Goal: Task Accomplishment & Management: Use online tool/utility

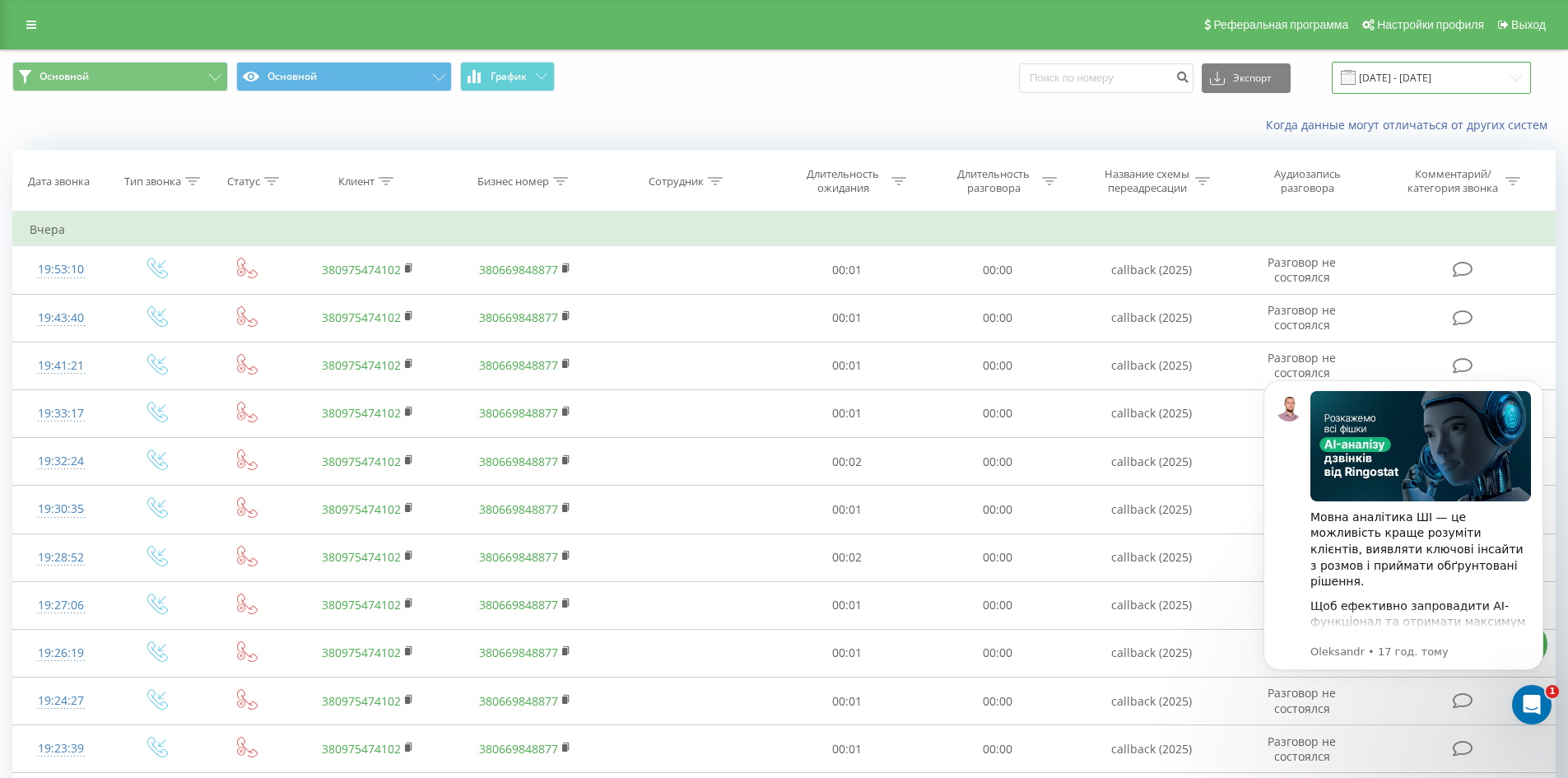
click at [1403, 81] on input "20.05.2025 - 20.08.2025" at bounding box center [1431, 78] width 199 height 32
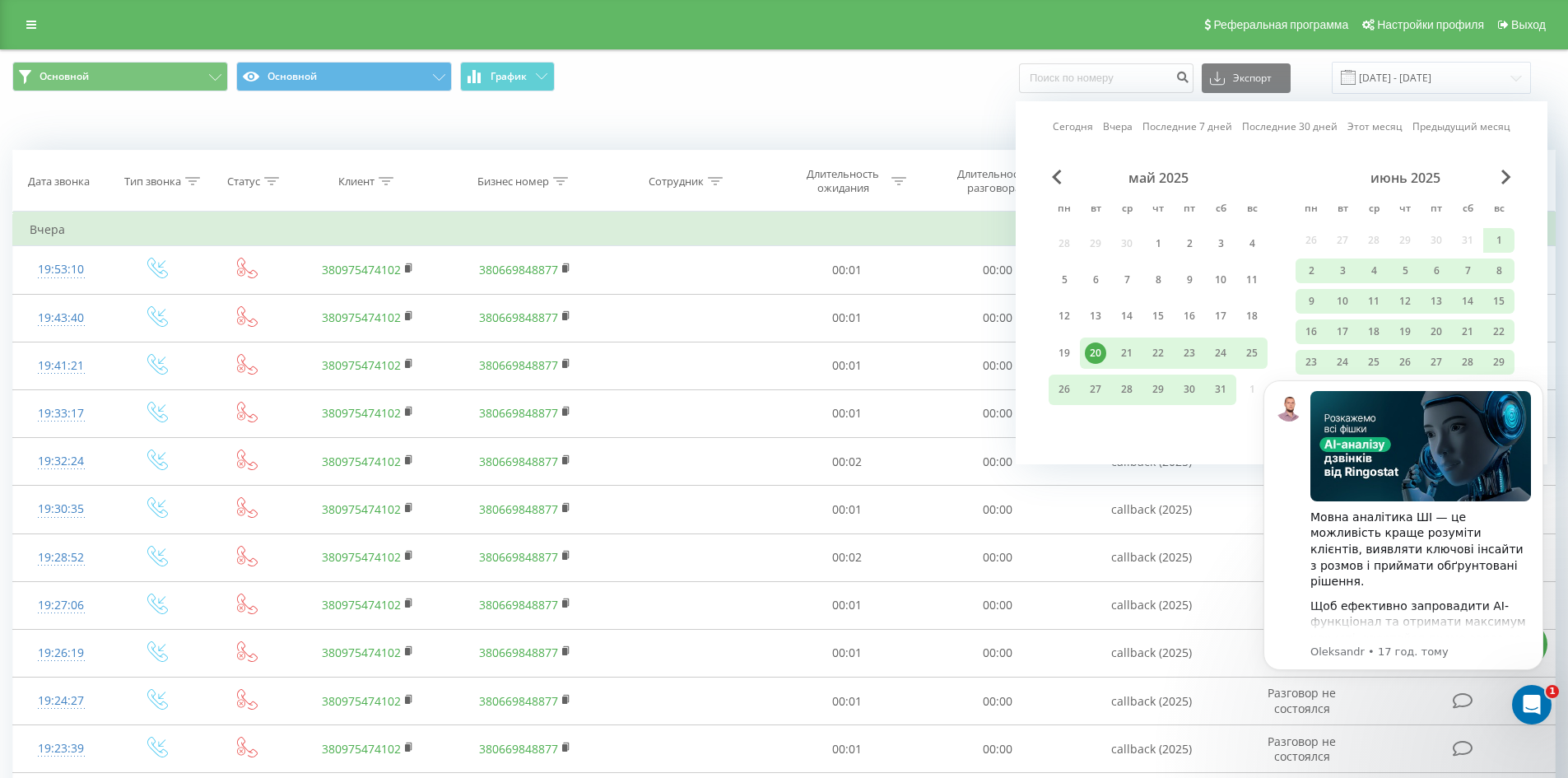
click at [1321, 126] on link "Последние 30 дней" at bounding box center [1289, 126] width 95 height 16
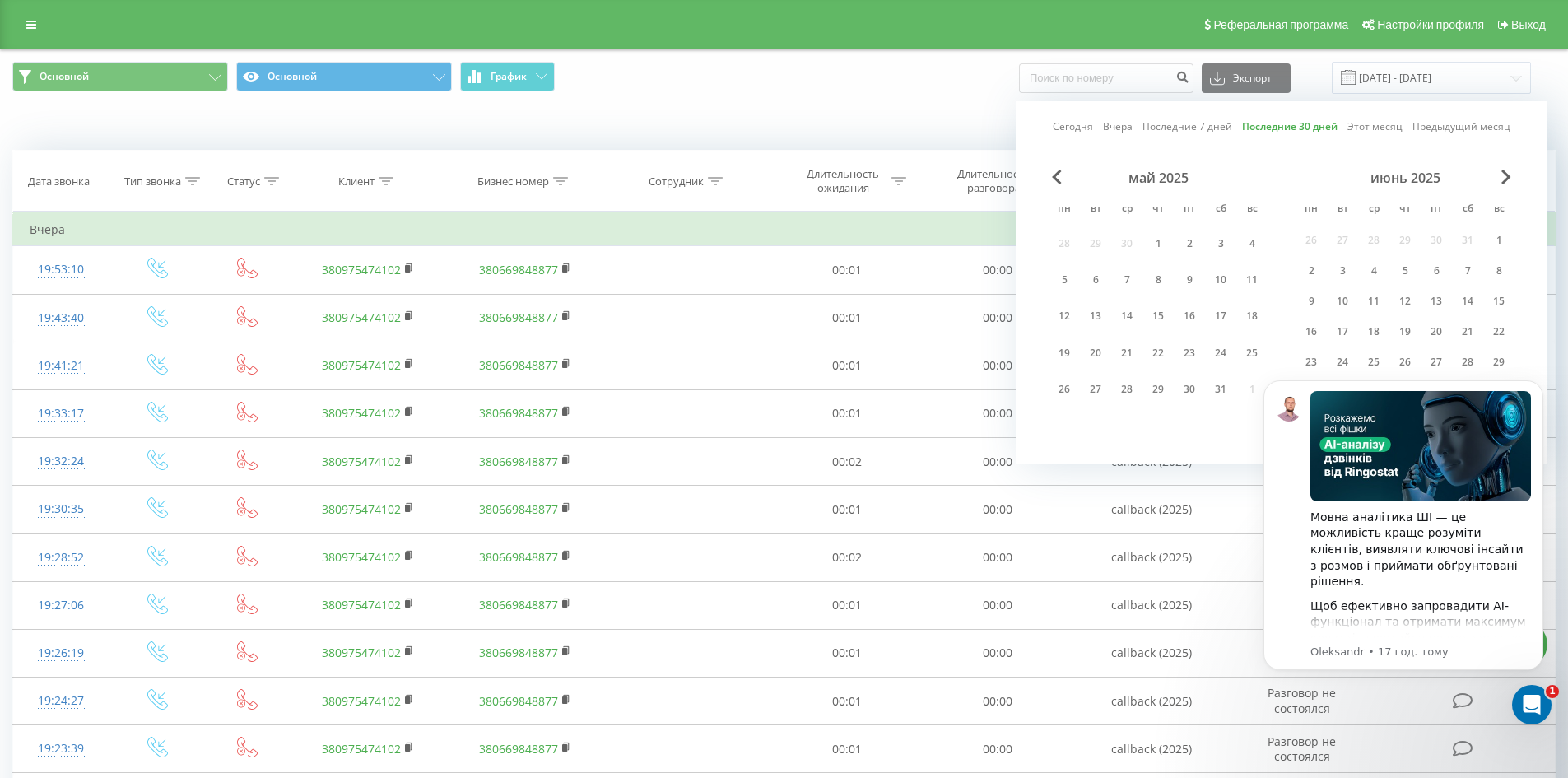
click html "Мовна аналітика ШІ — це можливість краще розуміти клієнтів, виявляти ключові ін…"
click at [1536, 387] on icon "Dismiss notification" at bounding box center [1538, 385] width 6 height 6
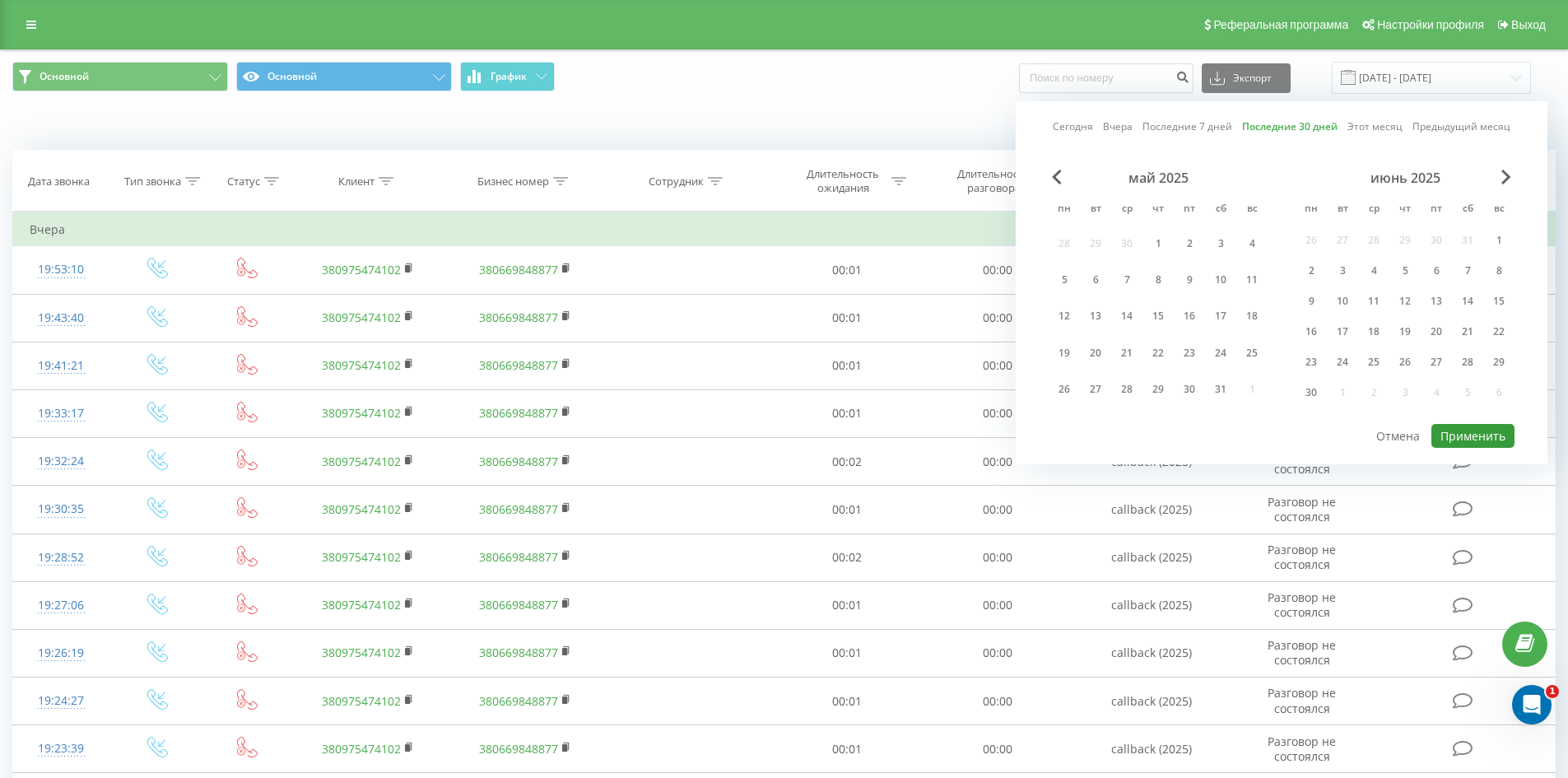
click at [1479, 433] on button "Применить" at bounding box center [1473, 436] width 83 height 24
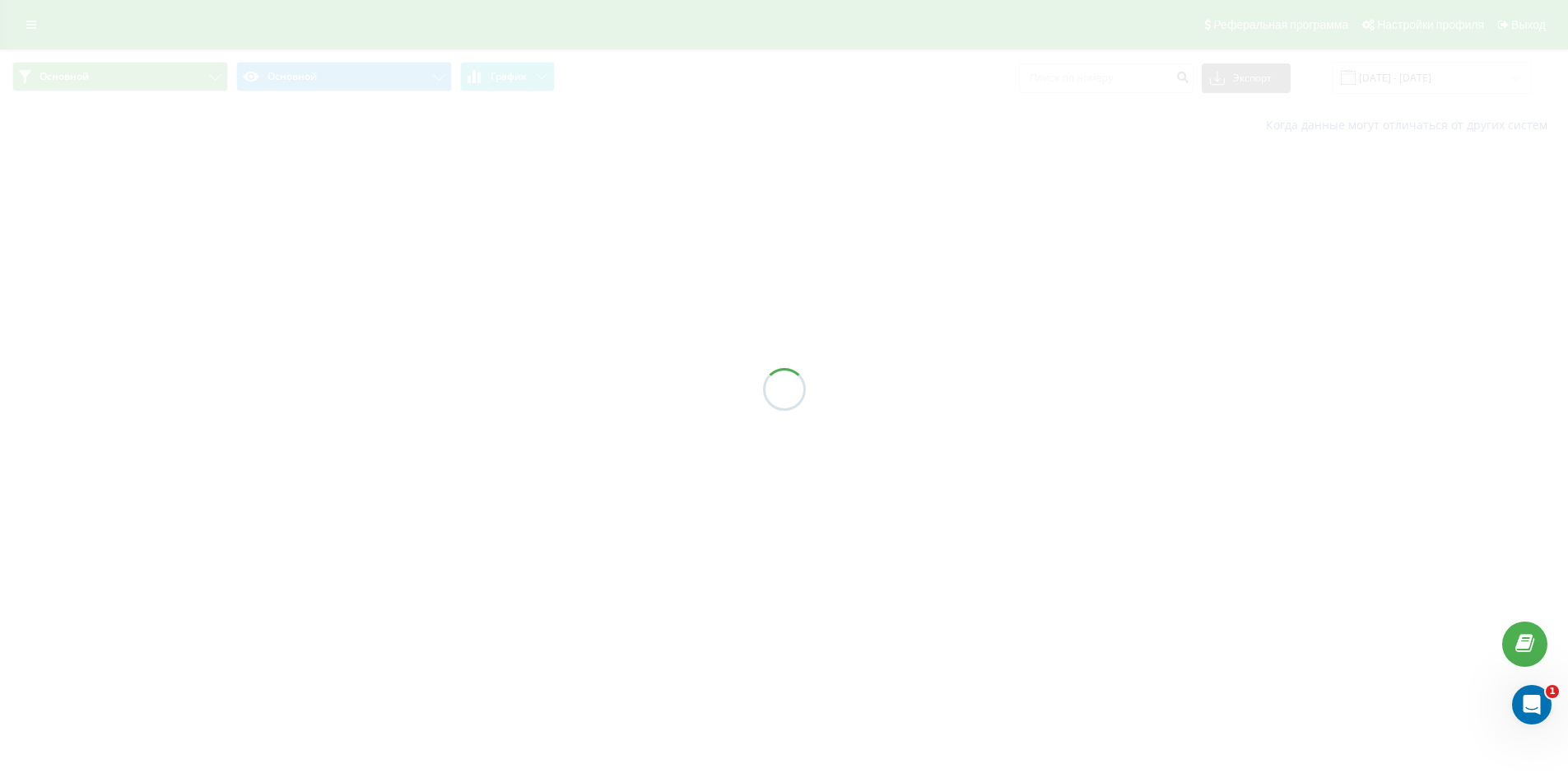
type input "23.07.2025 - 21.08.2025"
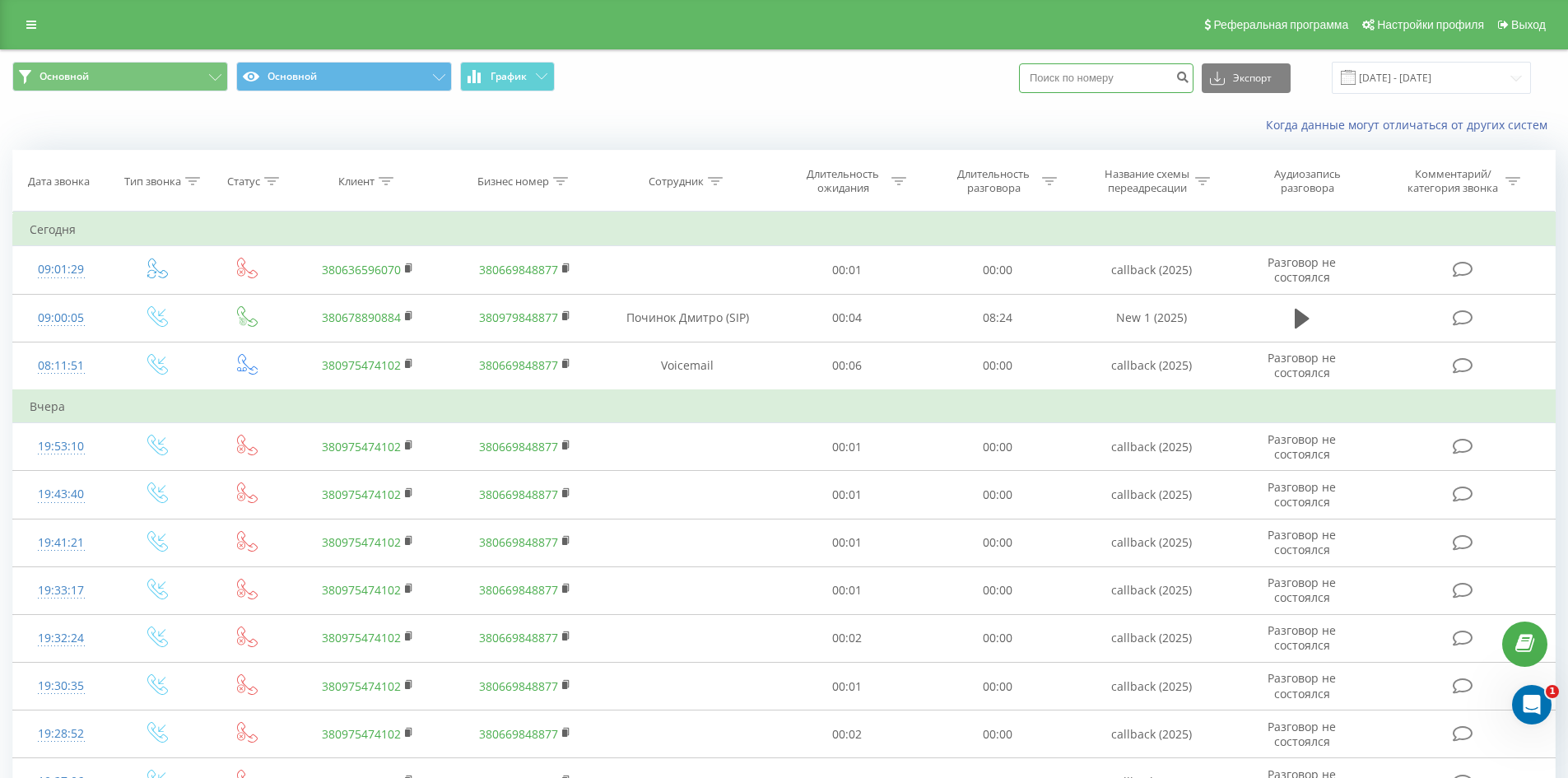
click at [1129, 71] on input at bounding box center [1106, 78] width 174 height 30
paste input "[PHONE_NUMBER]"
type input "[PHONE_NUMBER]"
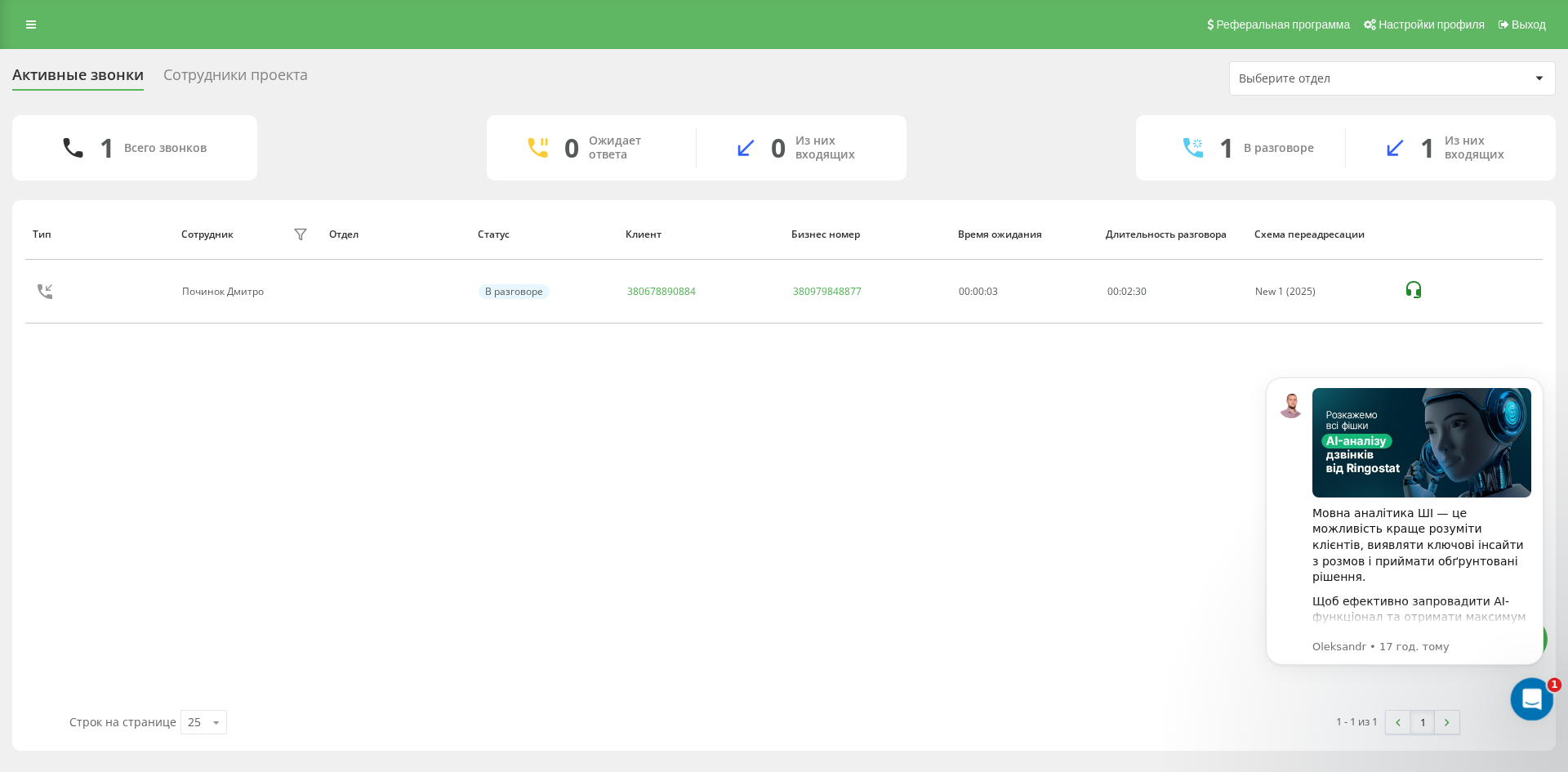
click at [1537, 703] on div "Відкрити програму для спілкування Intercom" at bounding box center [1529, 696] width 54 height 54
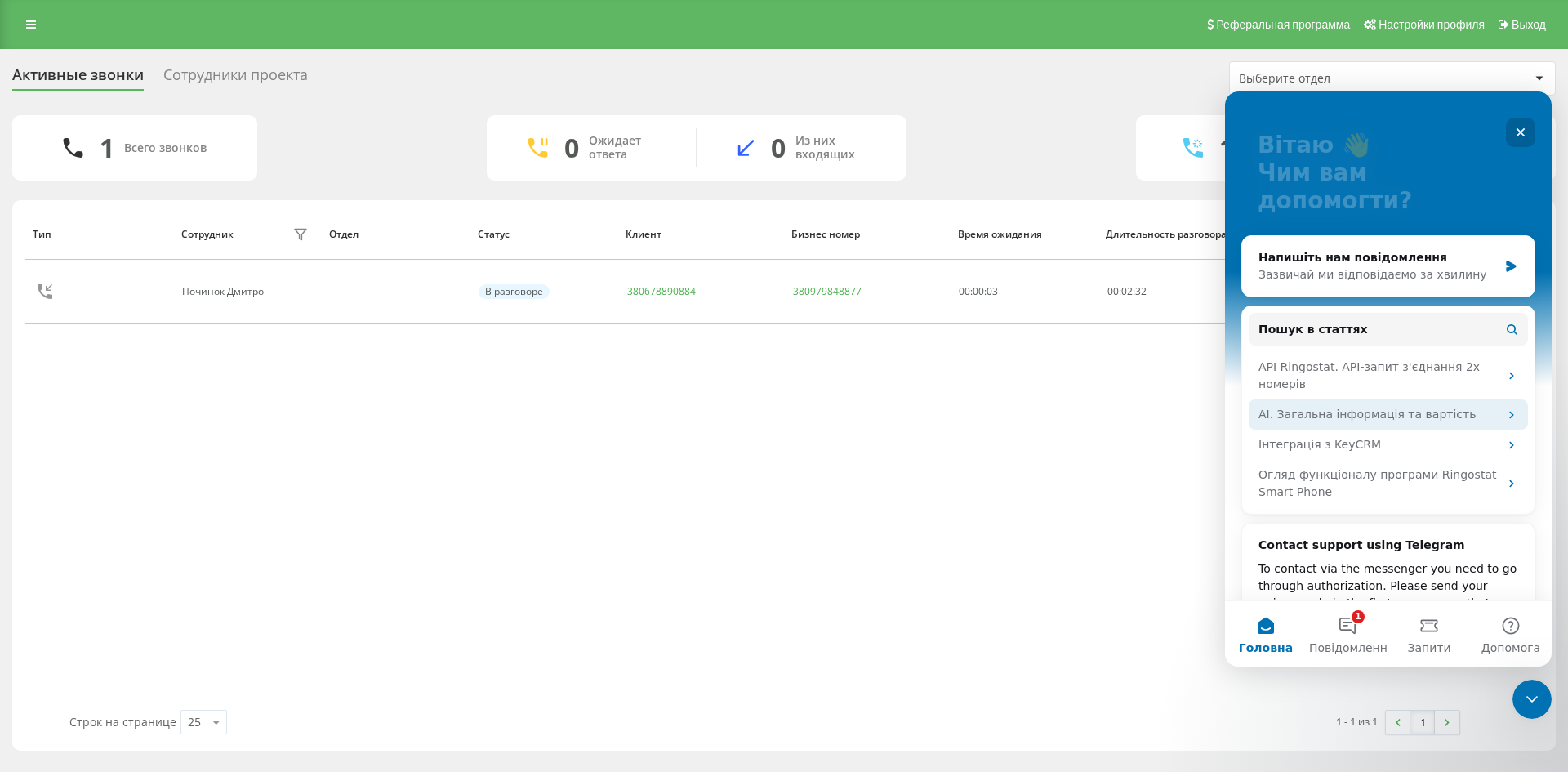
scroll to position [167, 0]
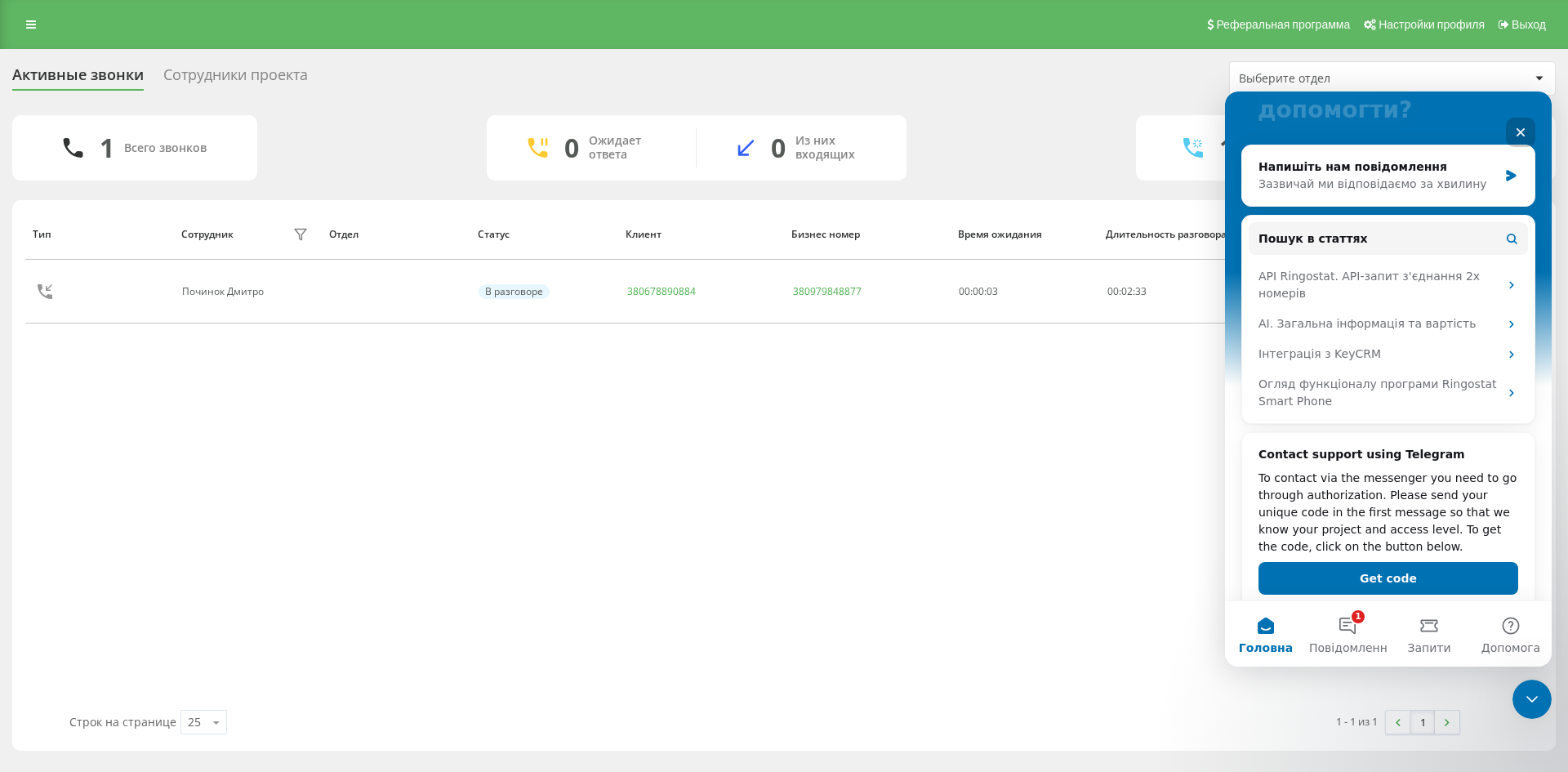
click at [1524, 133] on icon "Закрити" at bounding box center [1520, 132] width 13 height 13
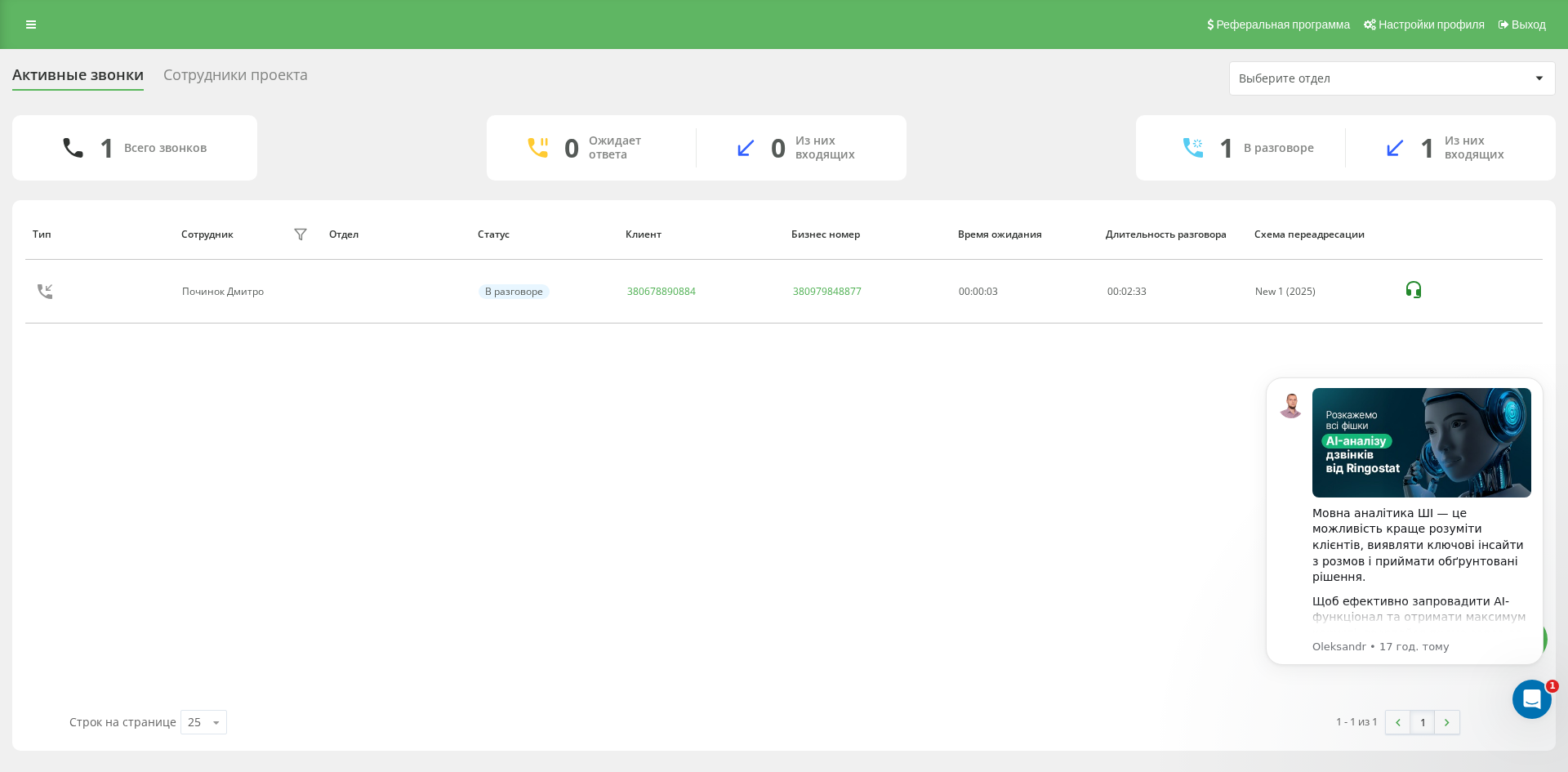
scroll to position [0, 0]
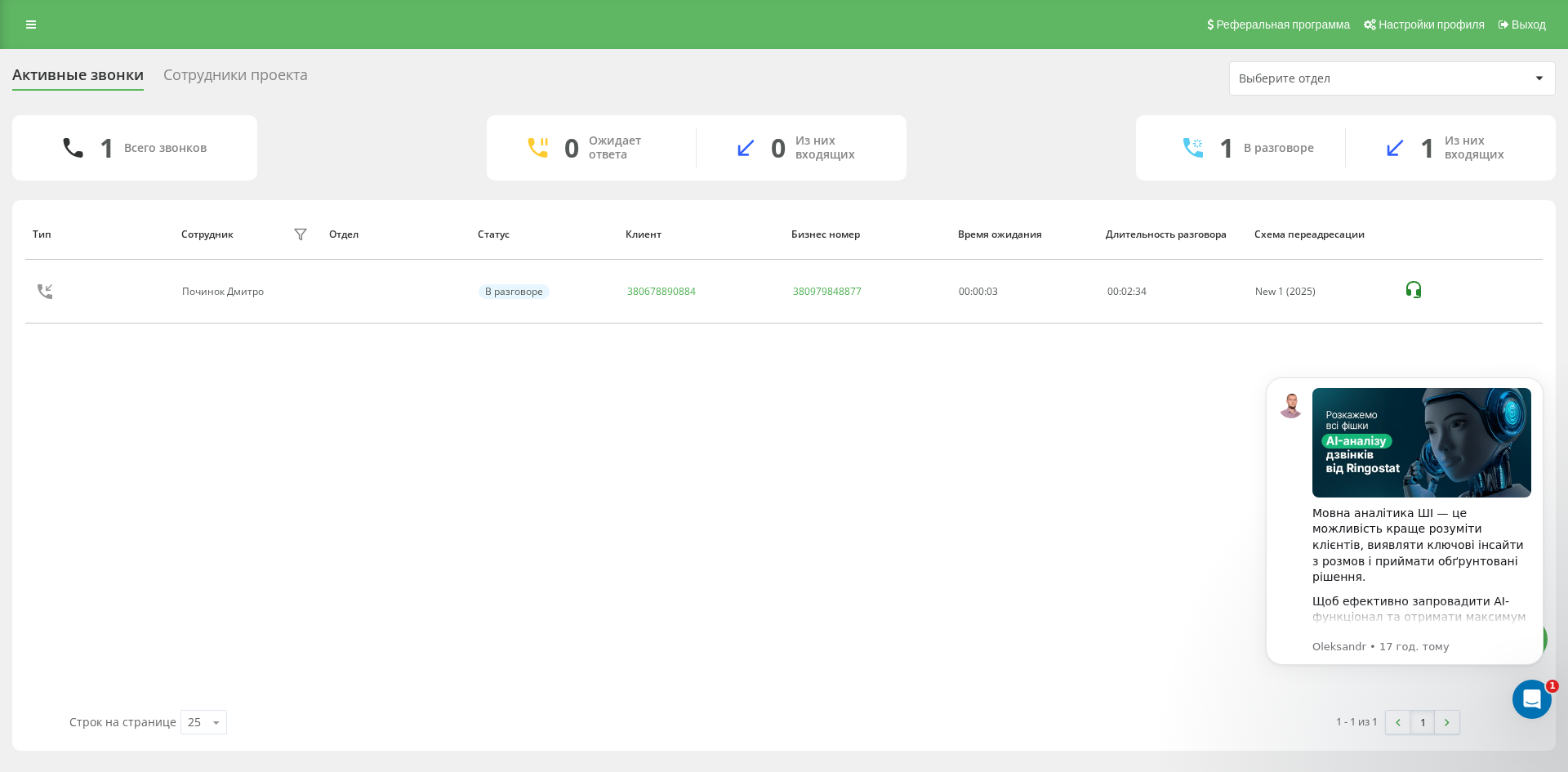
click at [1130, 532] on div "Тип Сотрудник фильтра Отдел Статус Клиент Бизнес номер Время ожидания Длительно…" at bounding box center [784, 459] width 1517 height 502
click at [1515, 700] on div "Відкрити програму для спілкування Intercom" at bounding box center [1529, 696] width 54 height 54
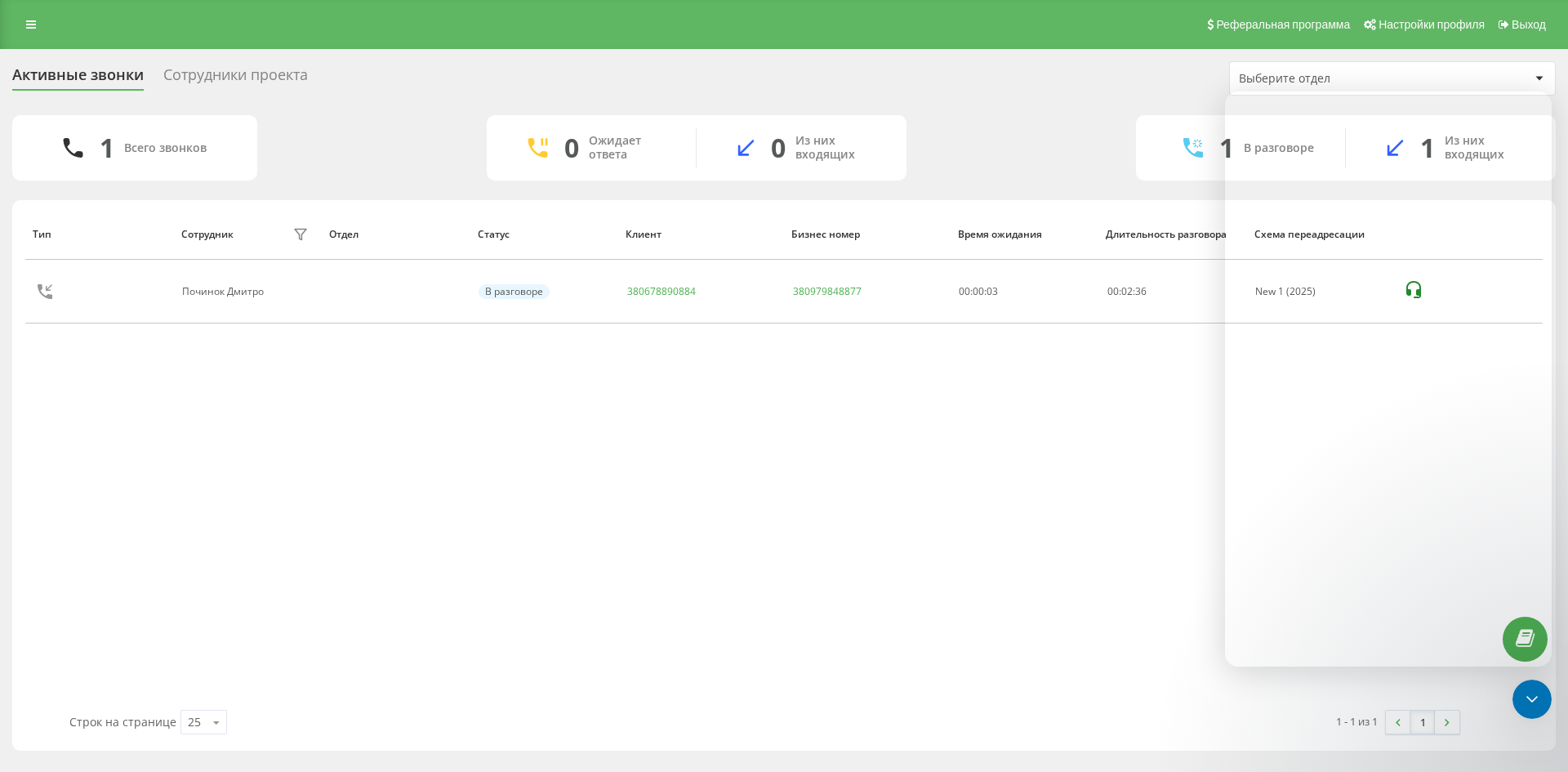
scroll to position [167, 0]
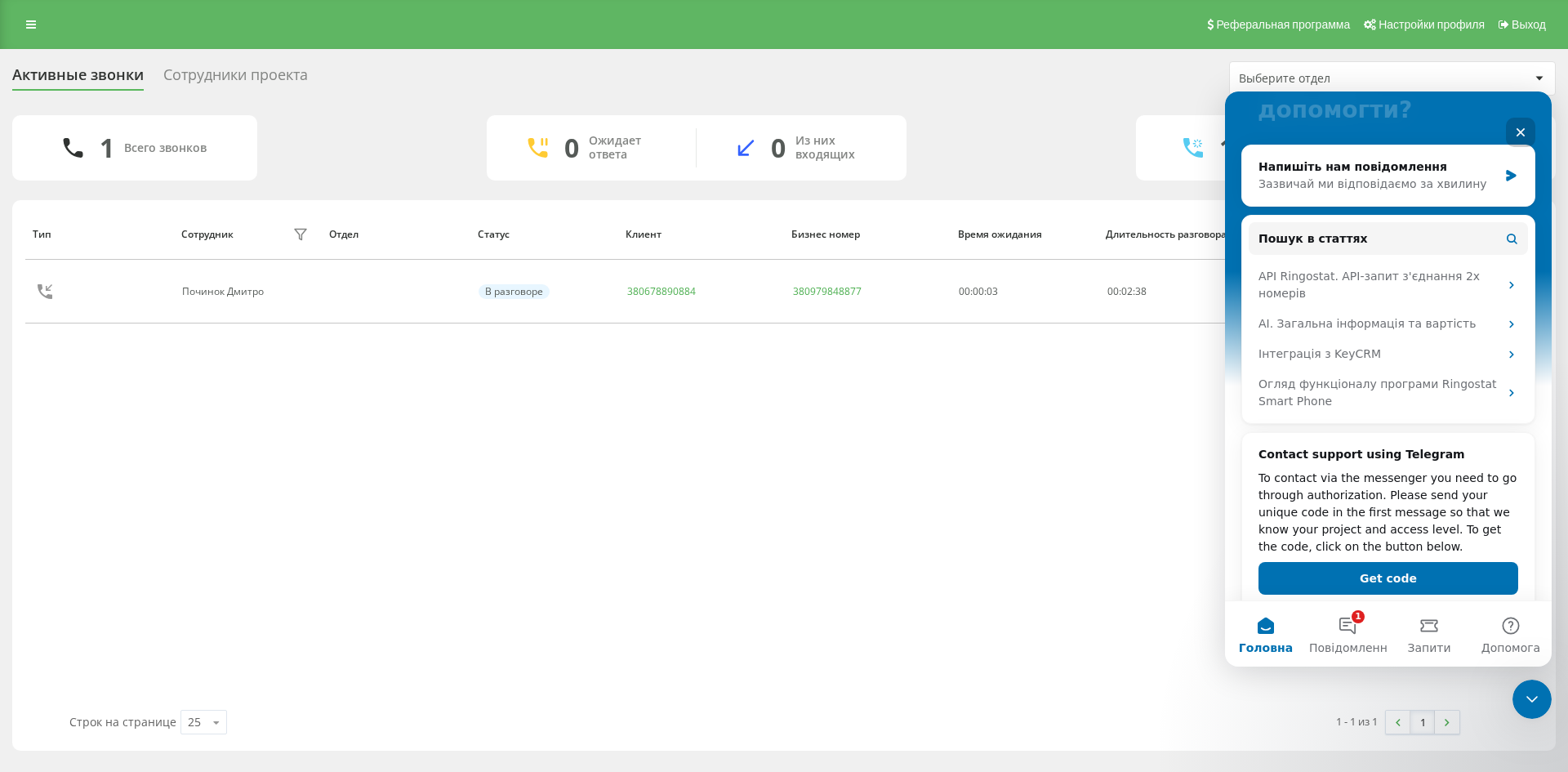
drag, startPoint x: 1528, startPoint y: 133, endPoint x: 2752, endPoint y: 229, distance: 1227.8
click at [1528, 133] on div "Закрити" at bounding box center [1520, 132] width 29 height 29
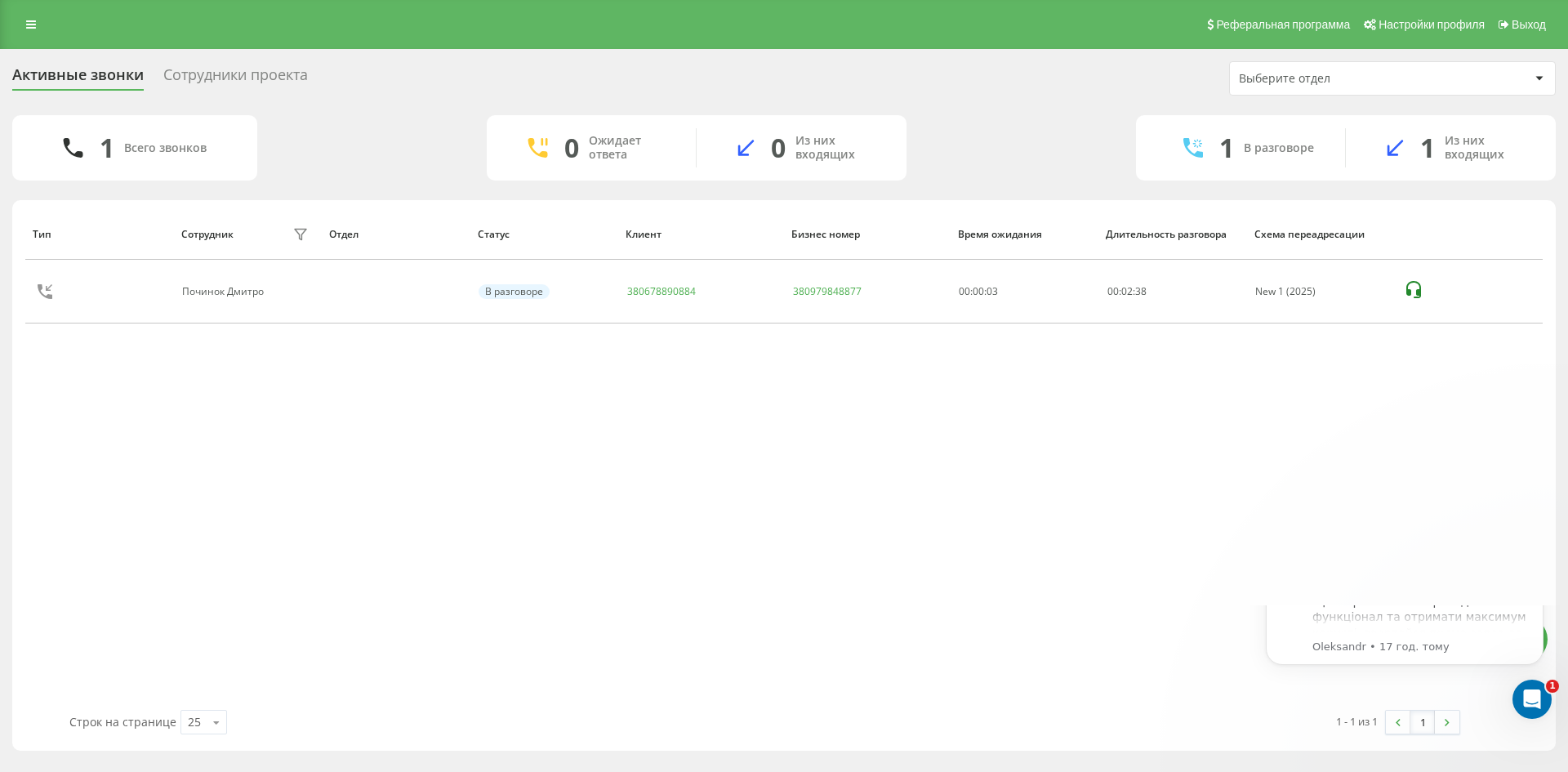
scroll to position [0, 0]
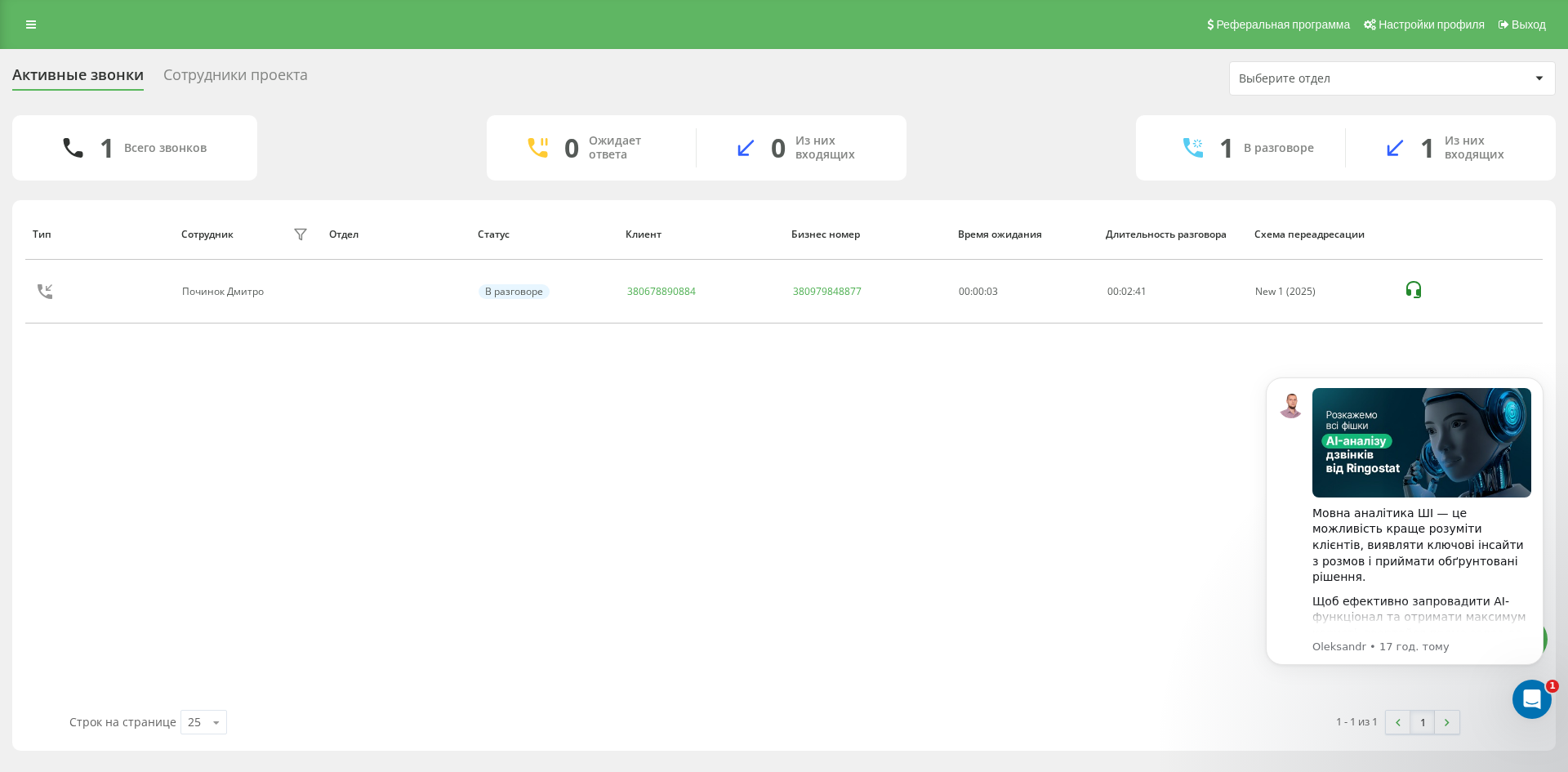
click at [557, 533] on div "Тип Сотрудник фильтра Отдел Статус Клиент Бизнес номер Время ожидания Длительно…" at bounding box center [784, 459] width 1517 height 502
click at [1539, 701] on div "Відкрити програму для спілкування Intercom" at bounding box center [1529, 696] width 54 height 54
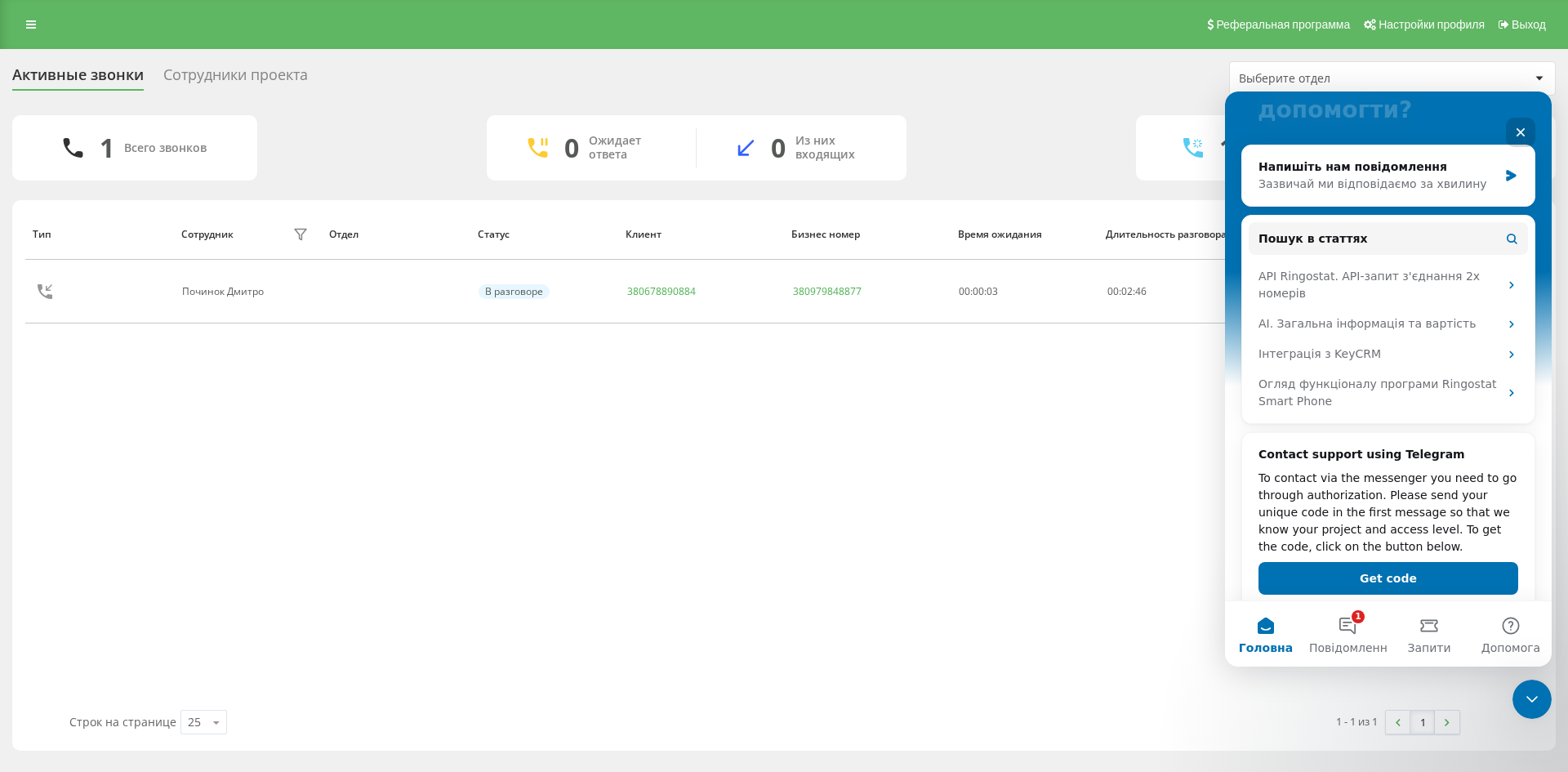
click at [758, 579] on div "Тип Сотрудник фильтра Отдел Статус Клиент Бизнес номер Время ожидания Длительно…" at bounding box center [784, 459] width 1517 height 502
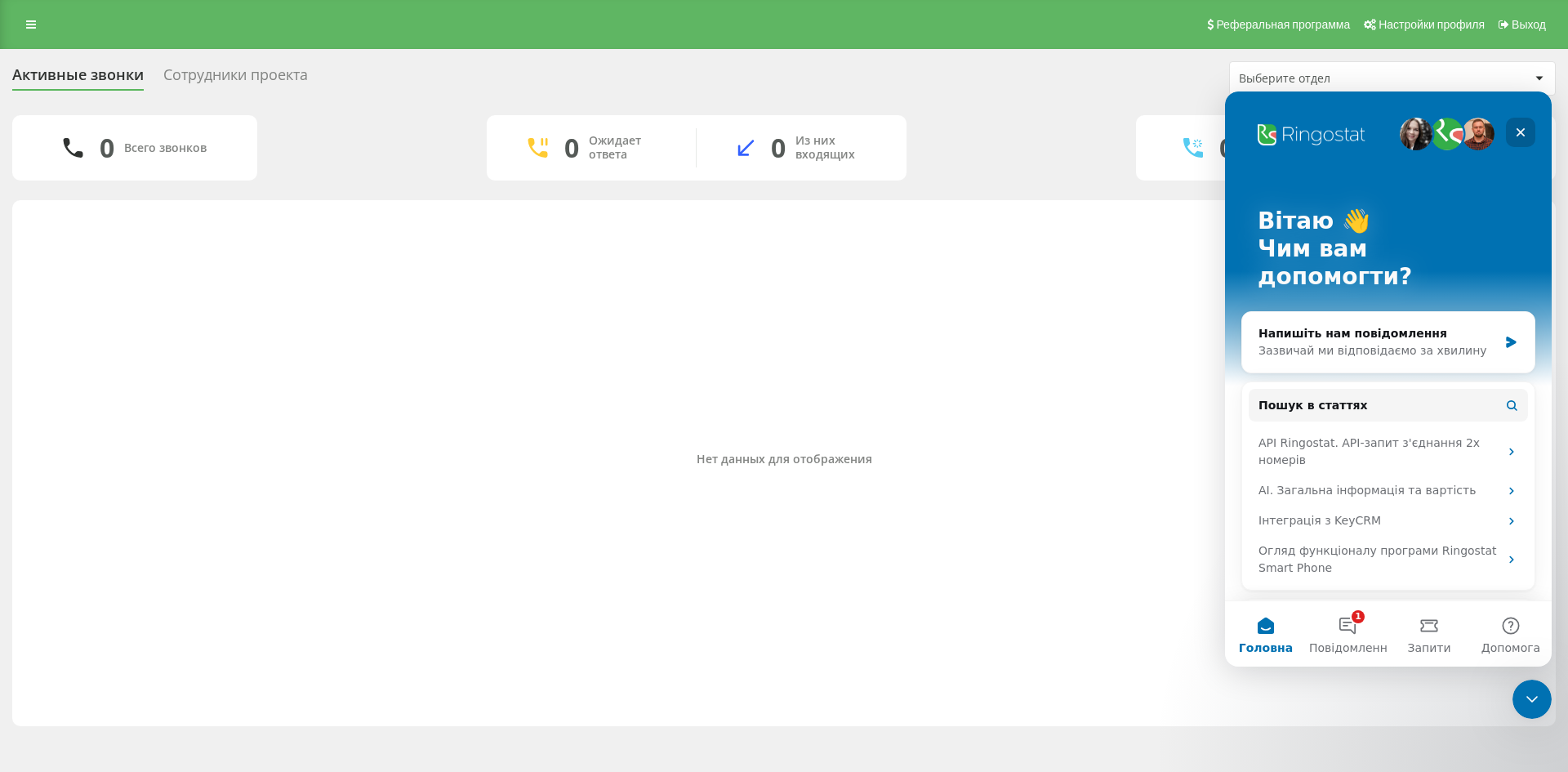
click at [1515, 136] on icon "Закрити" at bounding box center [1520, 132] width 13 height 13
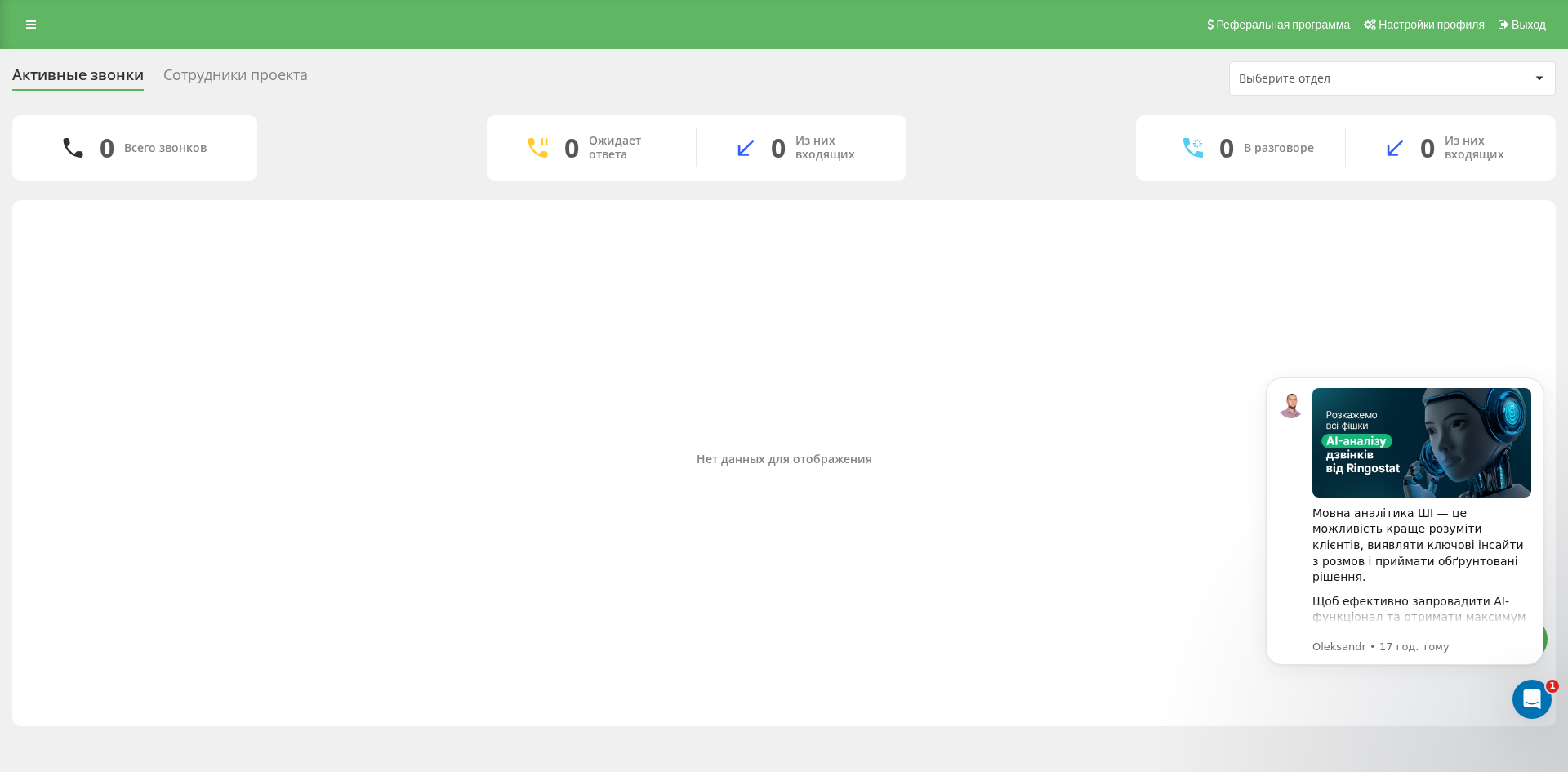
click at [1062, 556] on div "Нет данных для отображения" at bounding box center [784, 459] width 1517 height 502
click at [1534, 701] on icon "Відкрити програму для спілкування Intercom" at bounding box center [1529, 697] width 27 height 27
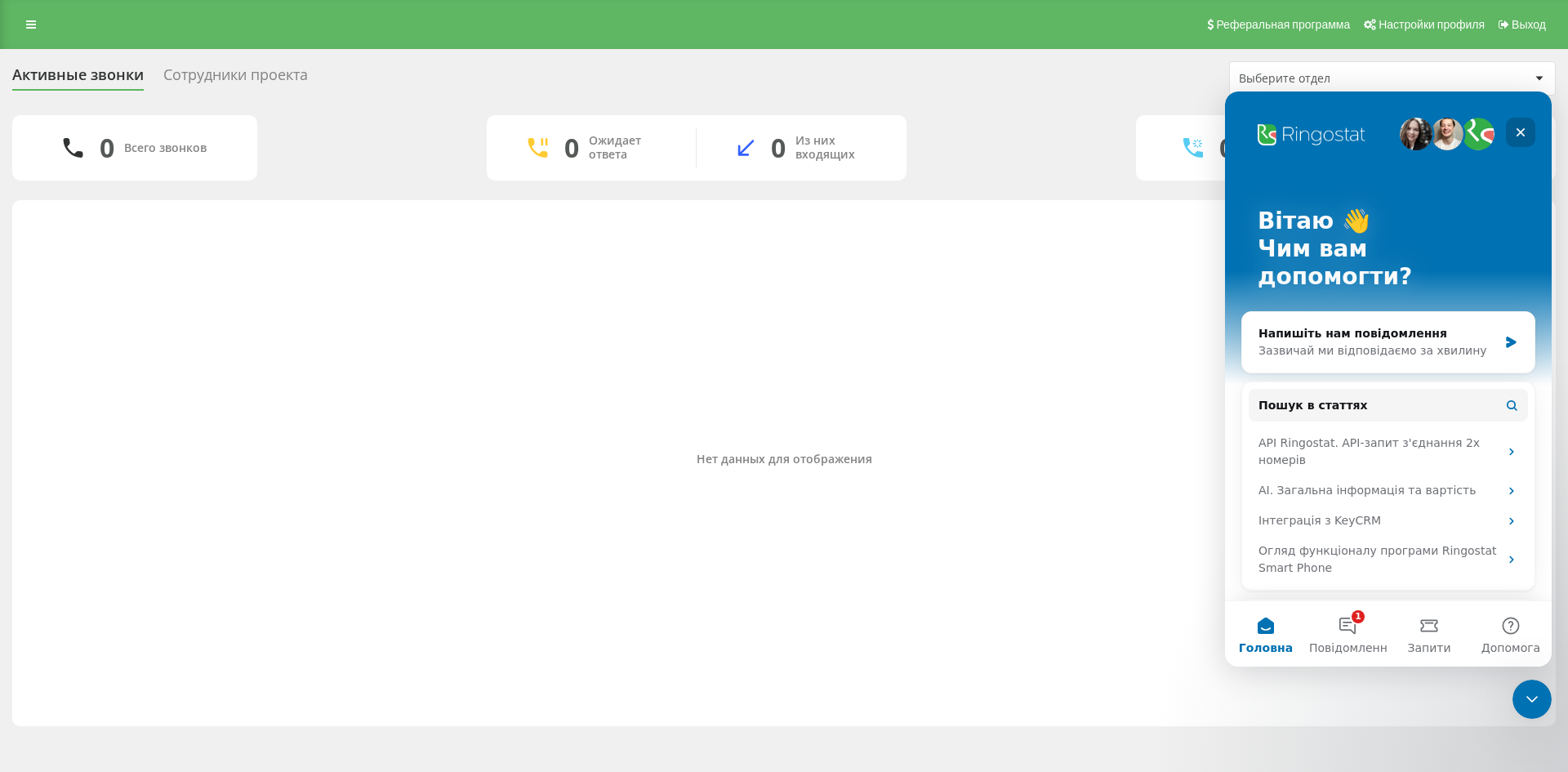
click at [1524, 126] on icon "Закрити" at bounding box center [1520, 132] width 13 height 13
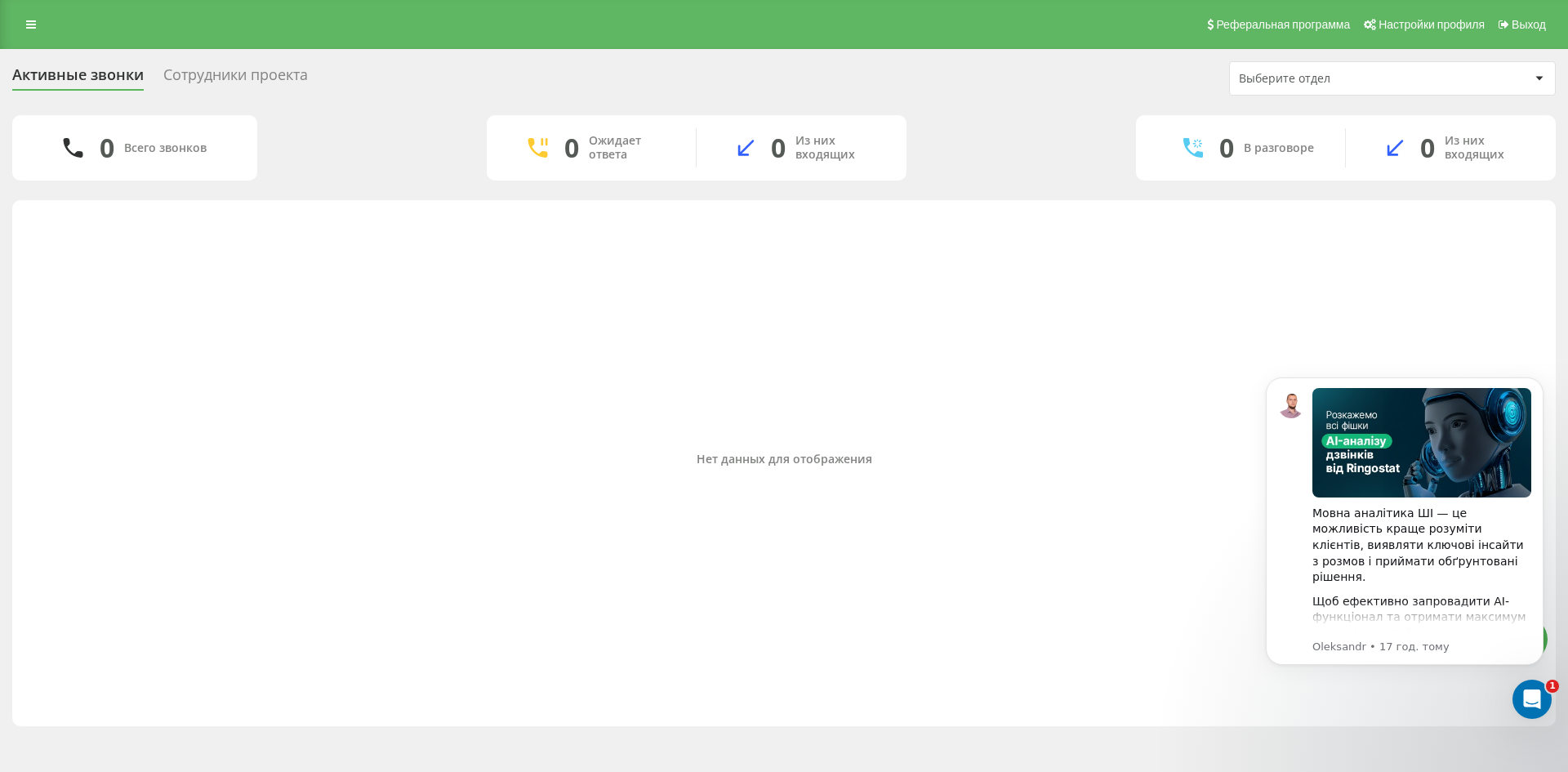
click at [716, 212] on div "Нет данных для отображения" at bounding box center [784, 459] width 1517 height 502
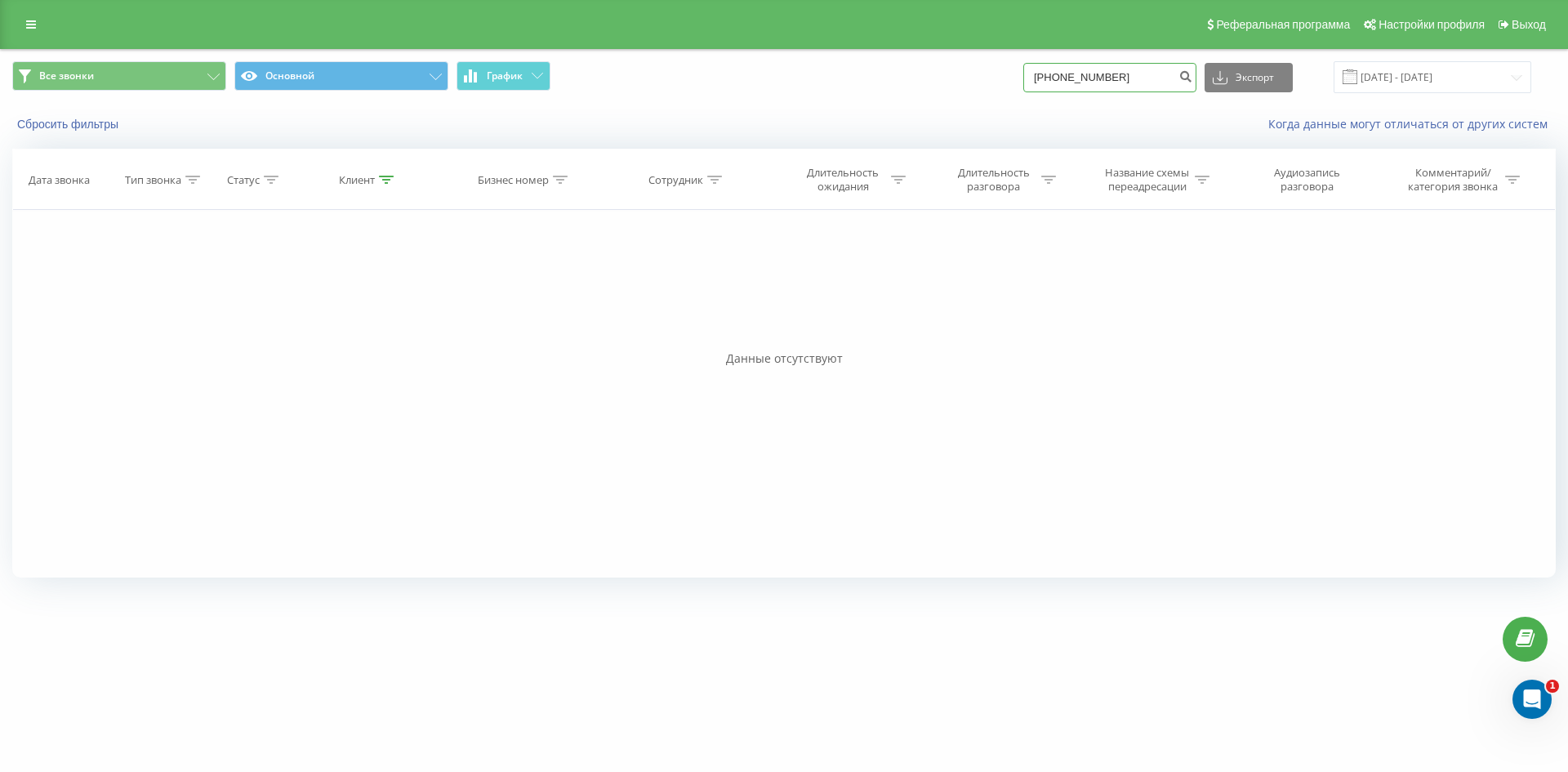
click at [1056, 83] on input "[PHONE_NUMBER]" at bounding box center [1109, 78] width 173 height 29
type input "380984696904"
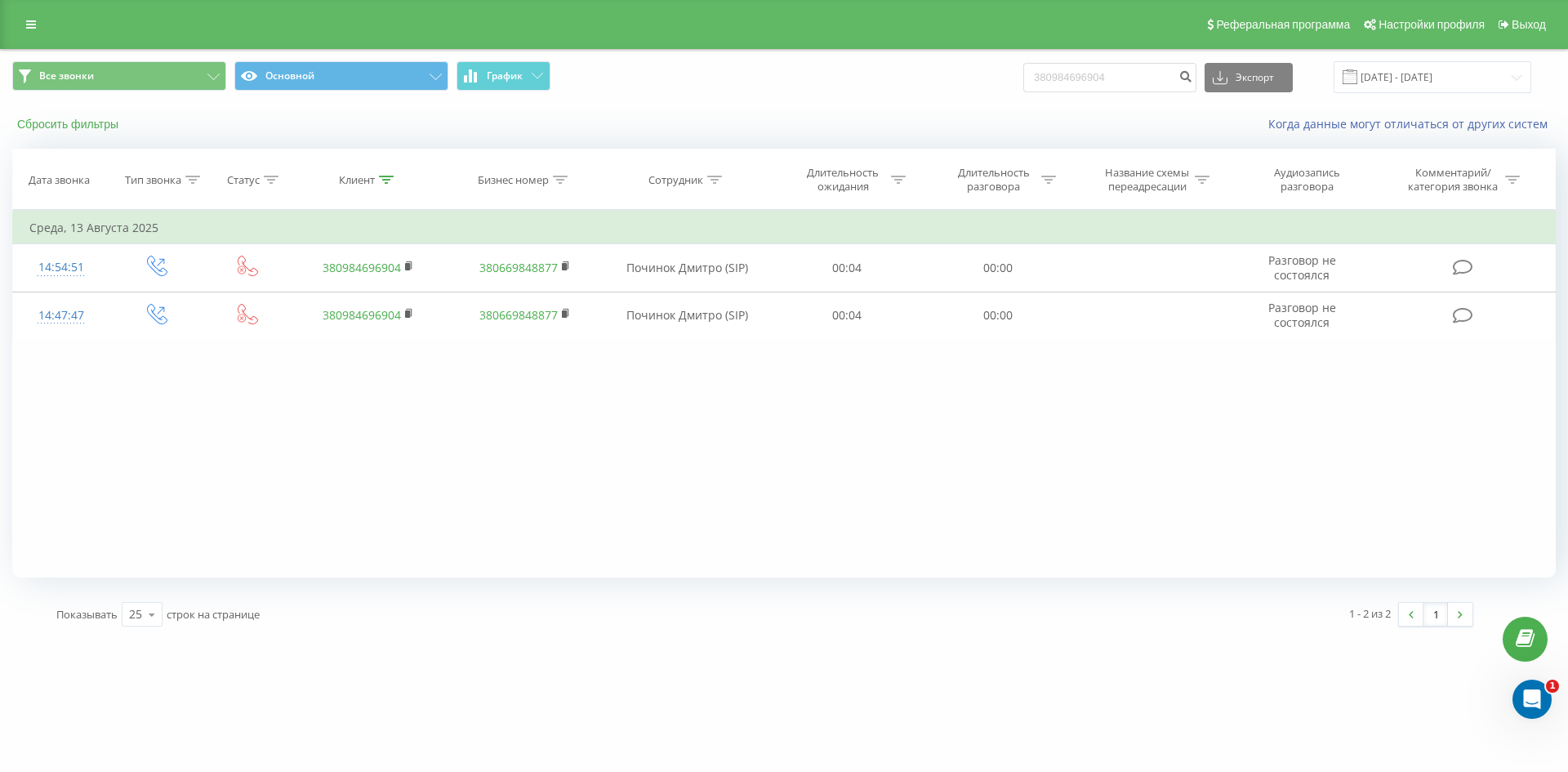
click at [95, 129] on button "Сбросить фильтры" at bounding box center [69, 125] width 114 height 15
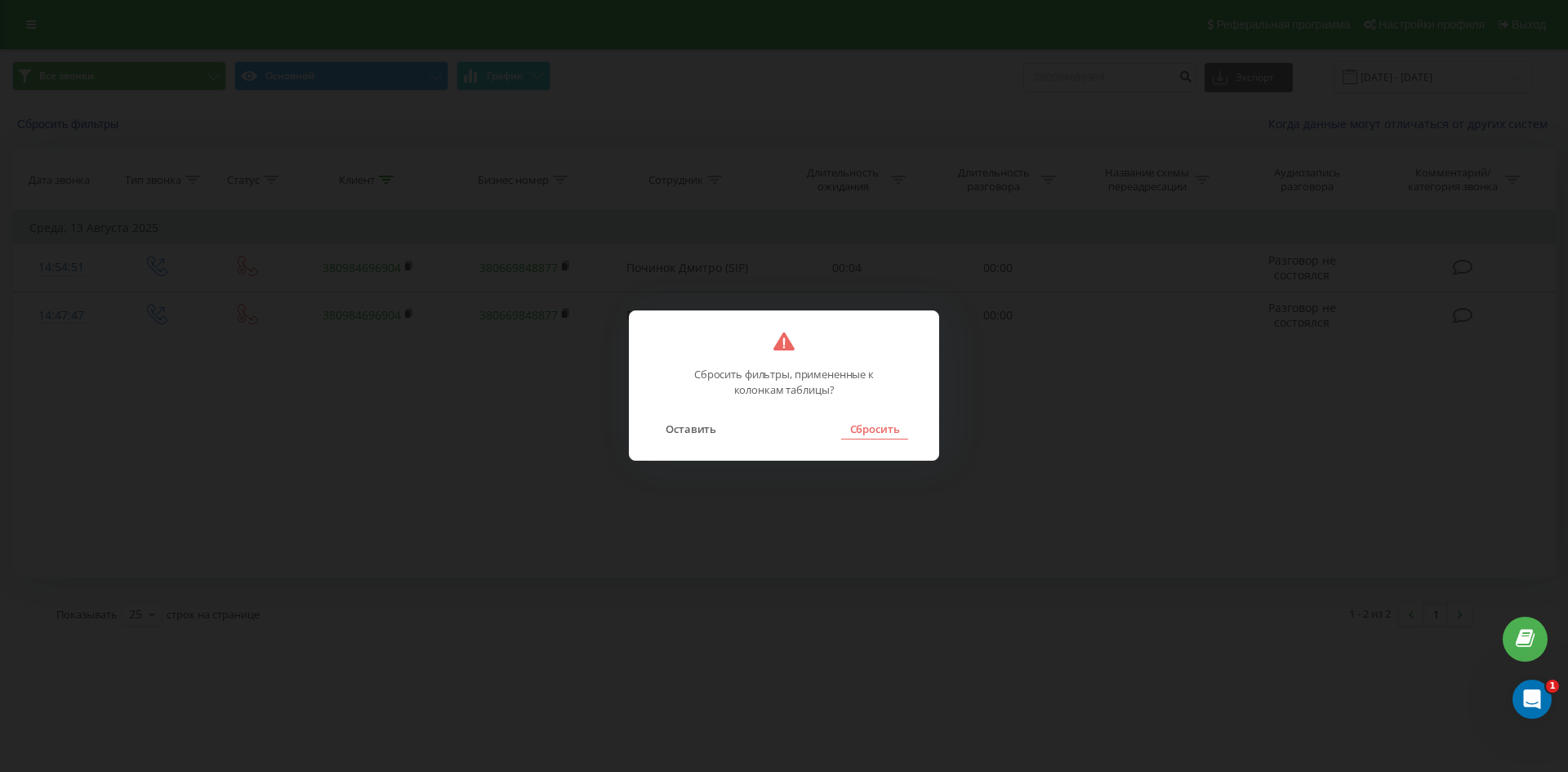
click at [892, 434] on button "Сбросить" at bounding box center [874, 429] width 66 height 21
